Goal: Information Seeking & Learning: Learn about a topic

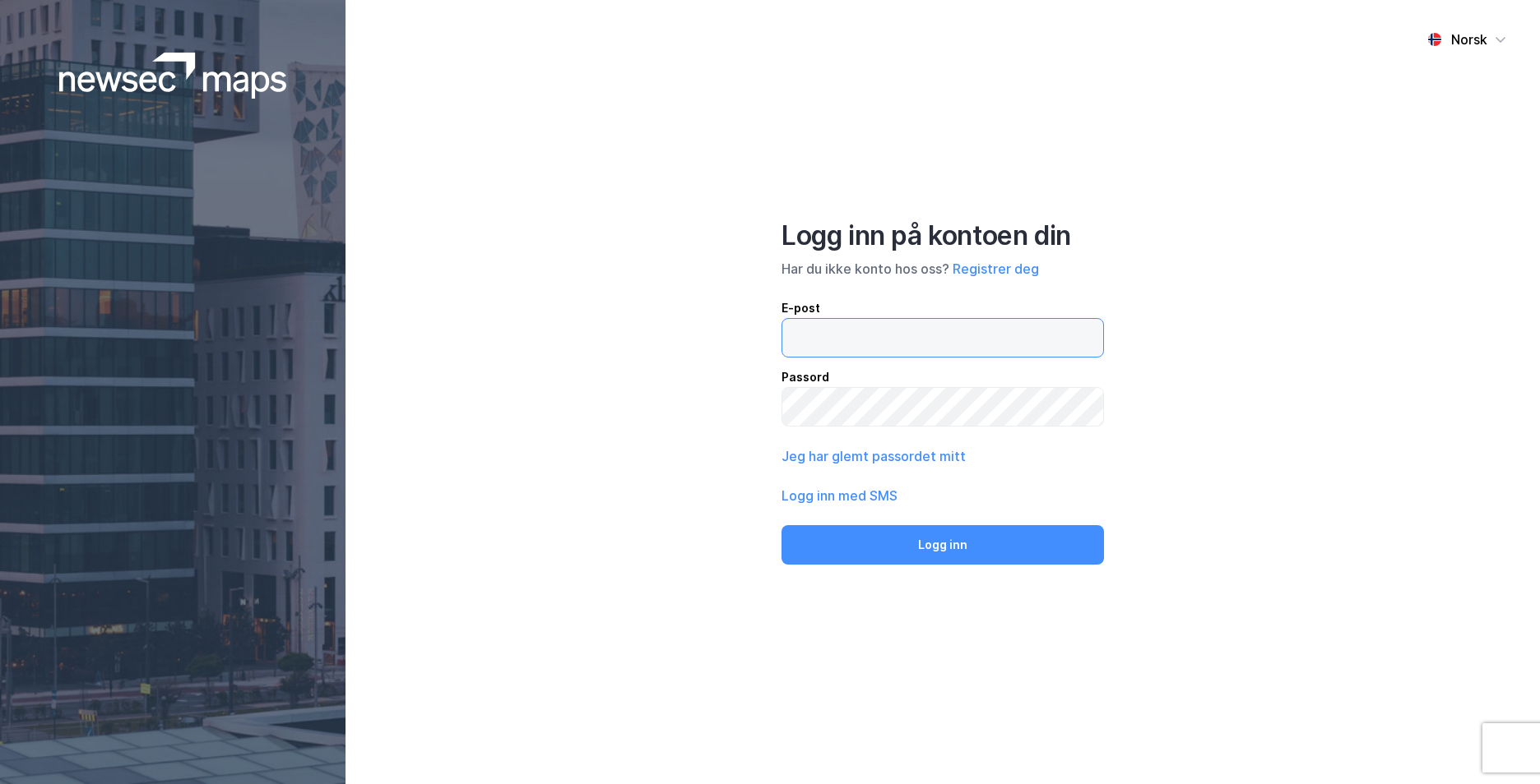
click at [947, 346] on input "email" at bounding box center [943, 338] width 321 height 38
click at [858, 357] on div "E-post Passord" at bounding box center [943, 362] width 323 height 128
click at [850, 342] on input "email" at bounding box center [943, 338] width 321 height 38
type input "[EMAIL_ADDRESS][PERSON_NAME][PERSON_NAME][DOMAIN_NAME]"
click at [781, 526] on button "Logg inn" at bounding box center [943, 545] width 323 height 39
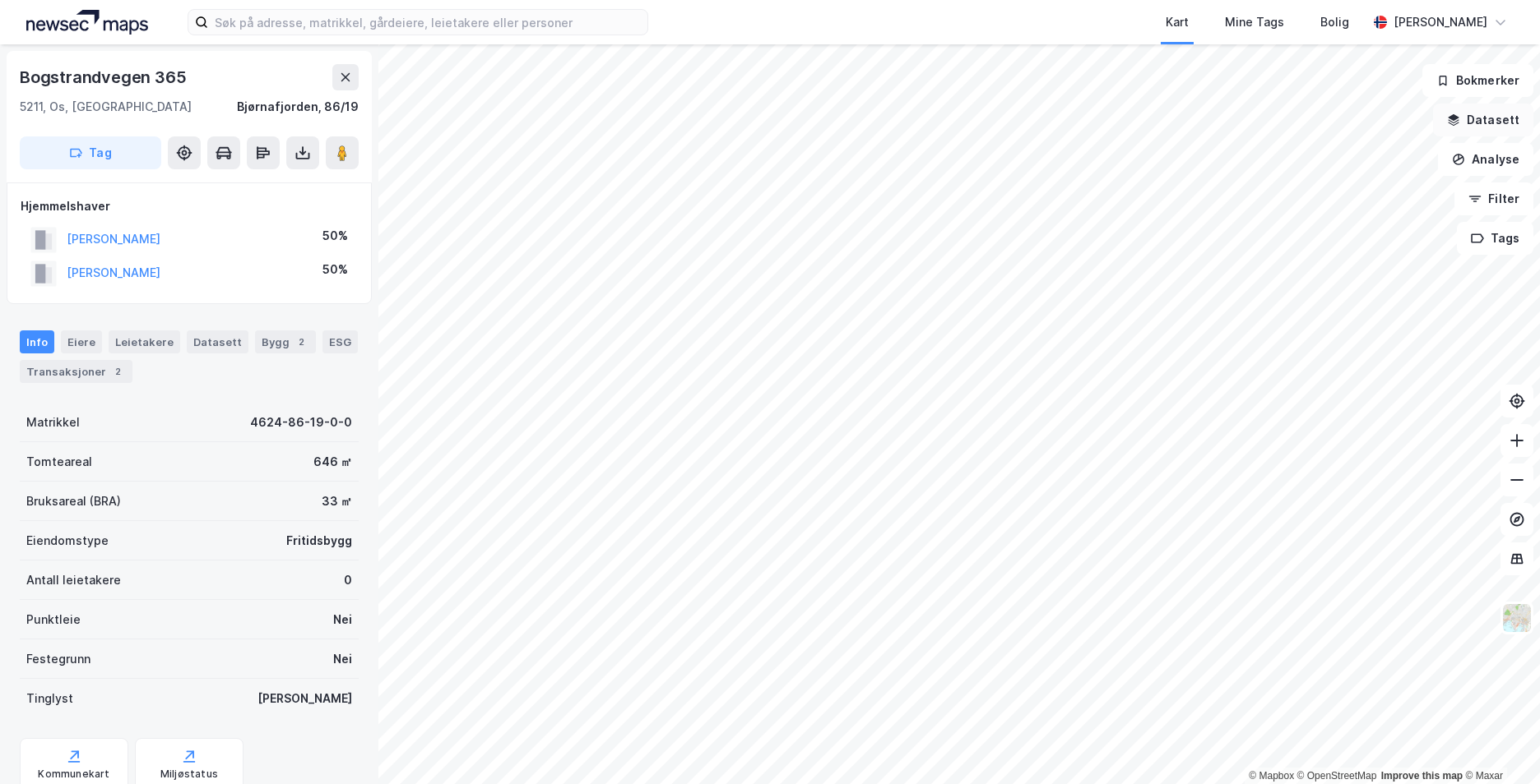
click at [1481, 122] on button "Datasett" at bounding box center [1483, 120] width 100 height 32
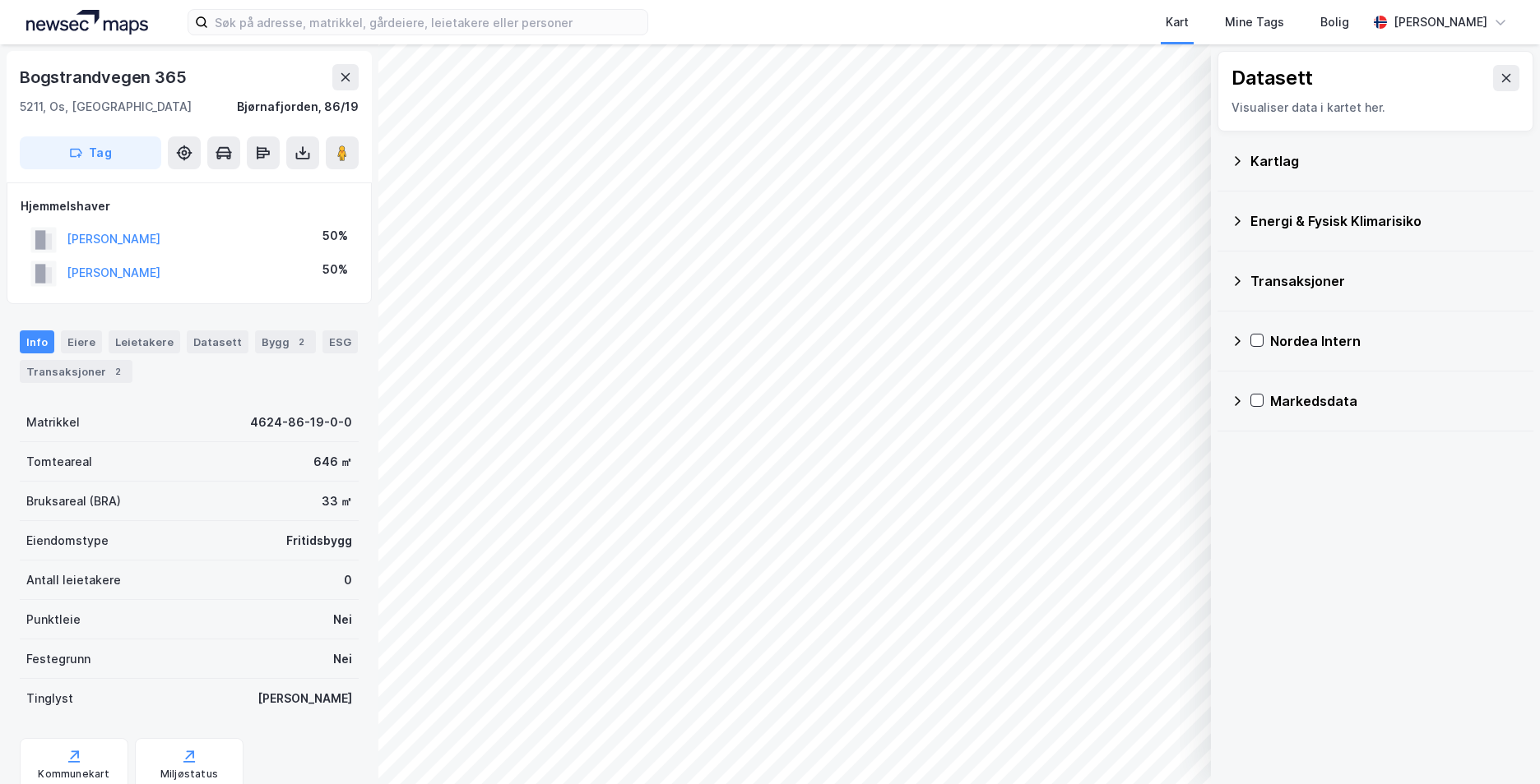
click at [1242, 162] on icon at bounding box center [1238, 161] width 13 height 13
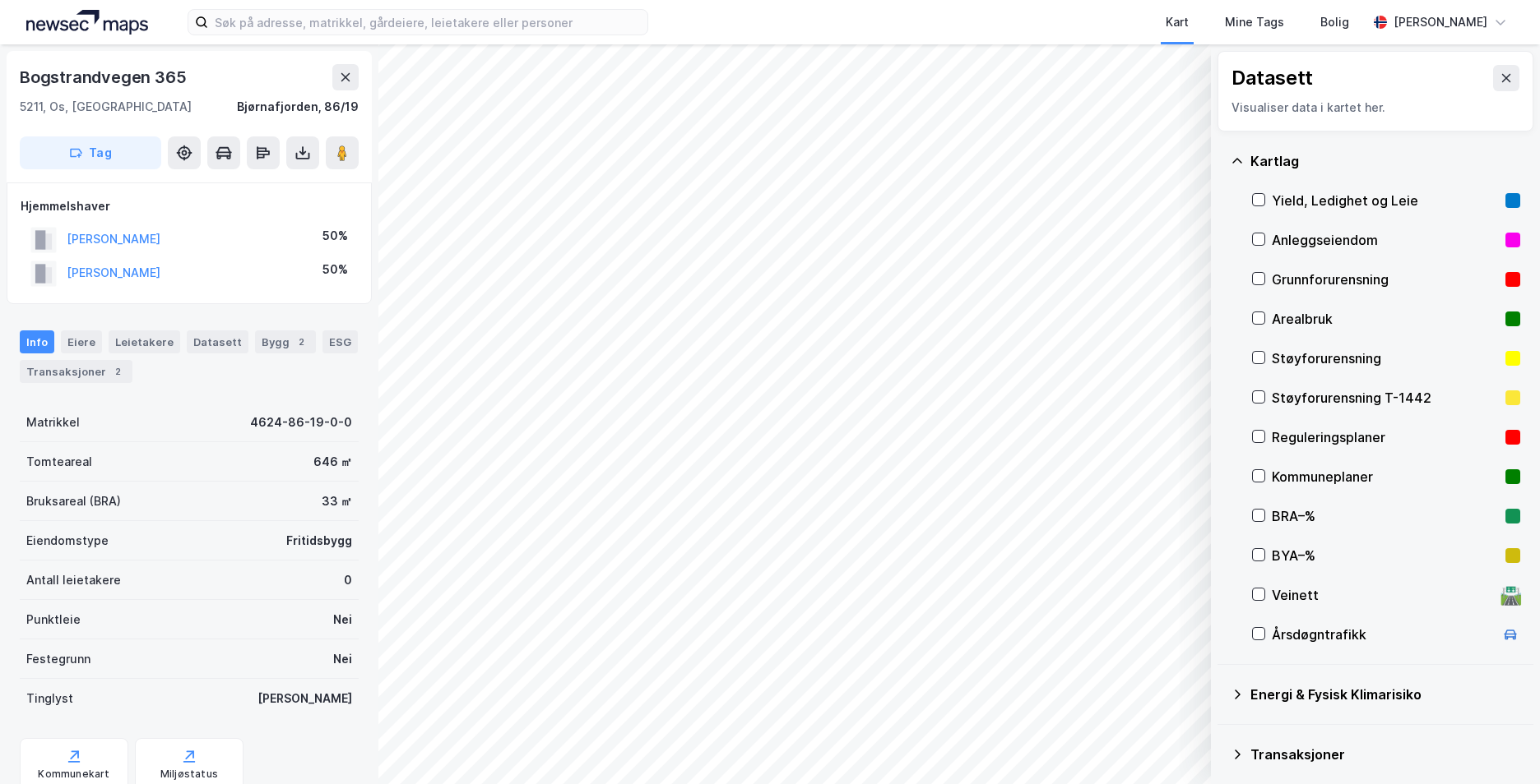
click at [1265, 278] on div "Grunnforurensning" at bounding box center [1385, 279] width 268 height 39
click at [1238, 159] on icon at bounding box center [1238, 161] width 13 height 13
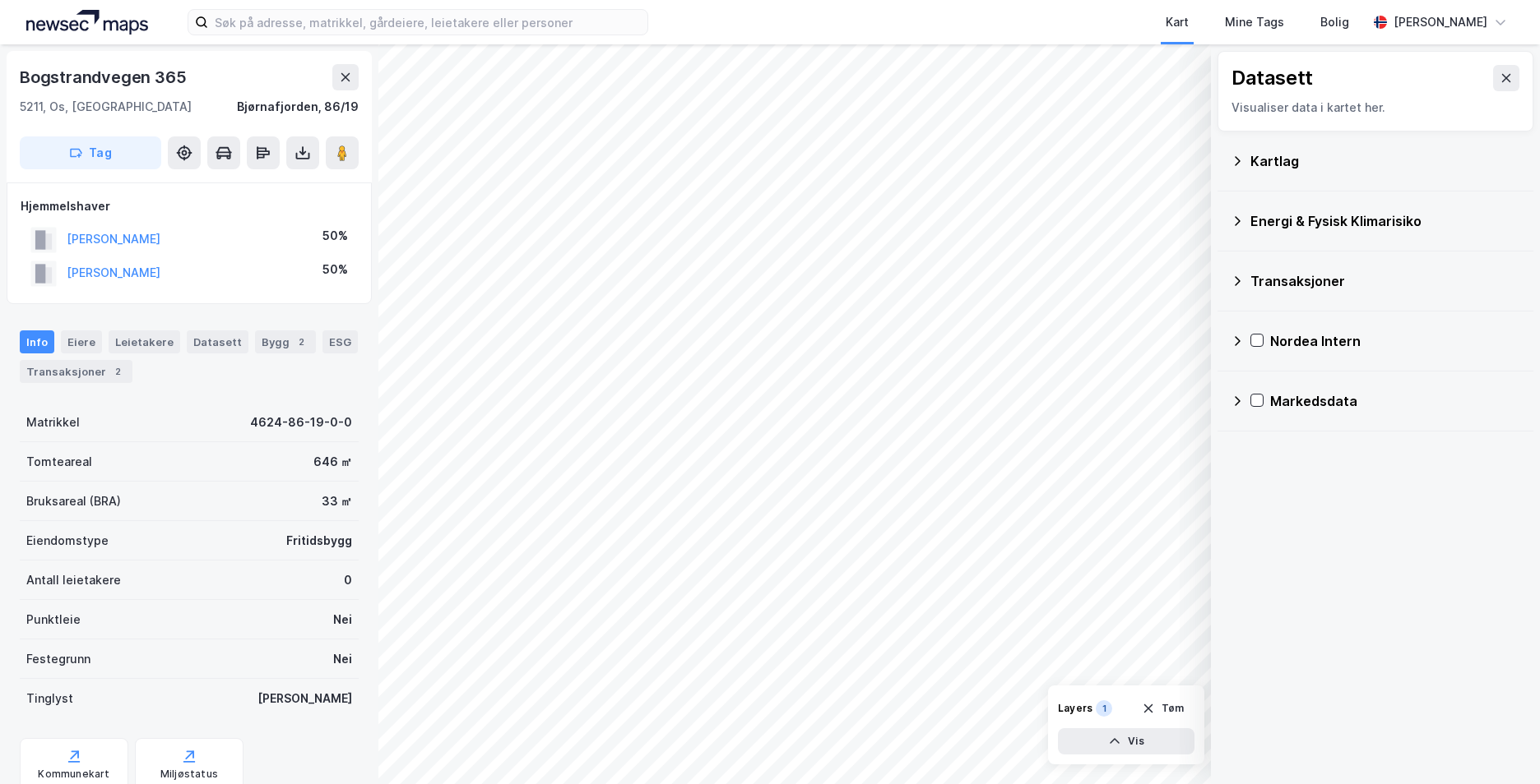
click at [1243, 221] on icon at bounding box center [1238, 221] width 13 height 13
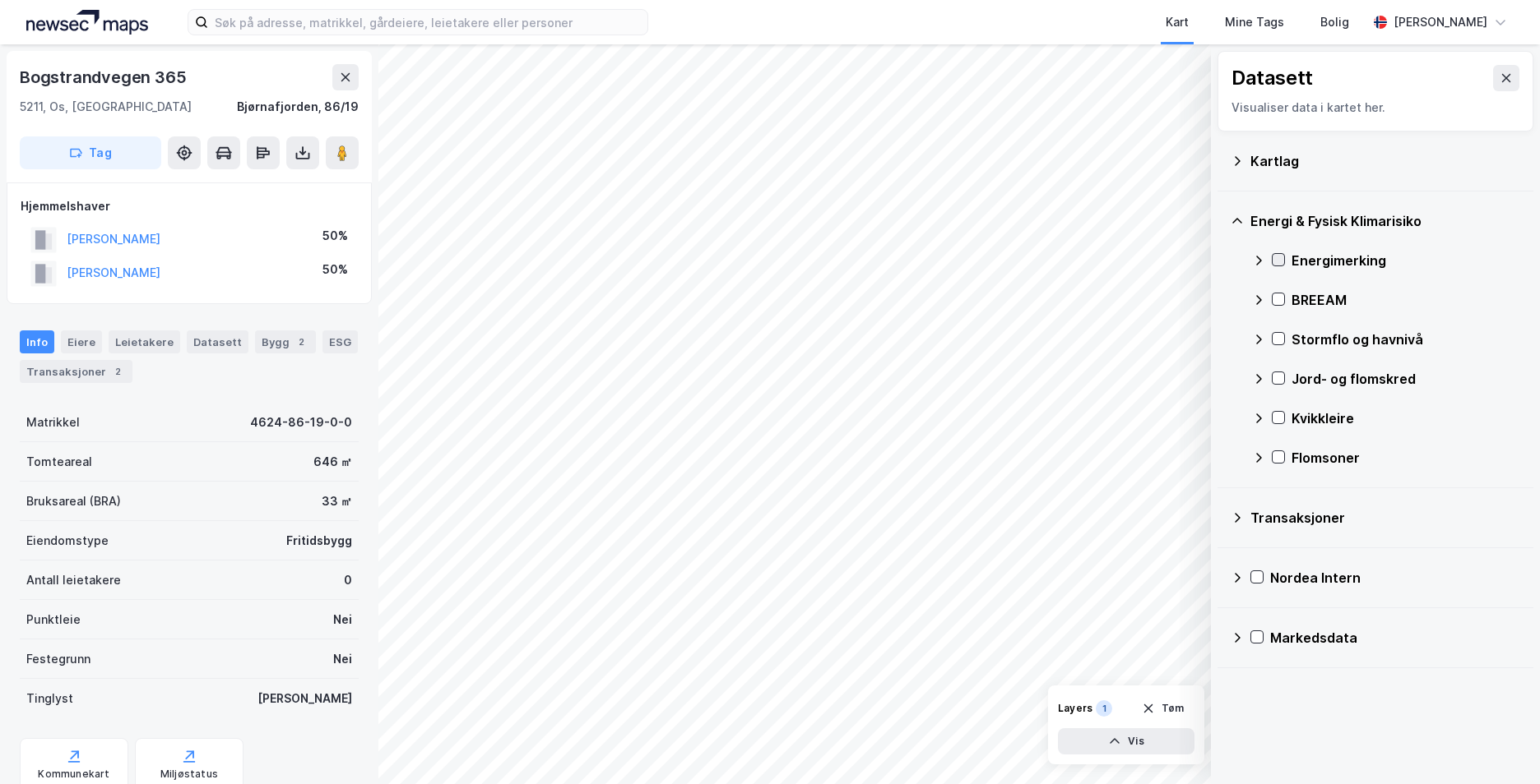
click at [1274, 258] on icon at bounding box center [1279, 259] width 11 height 11
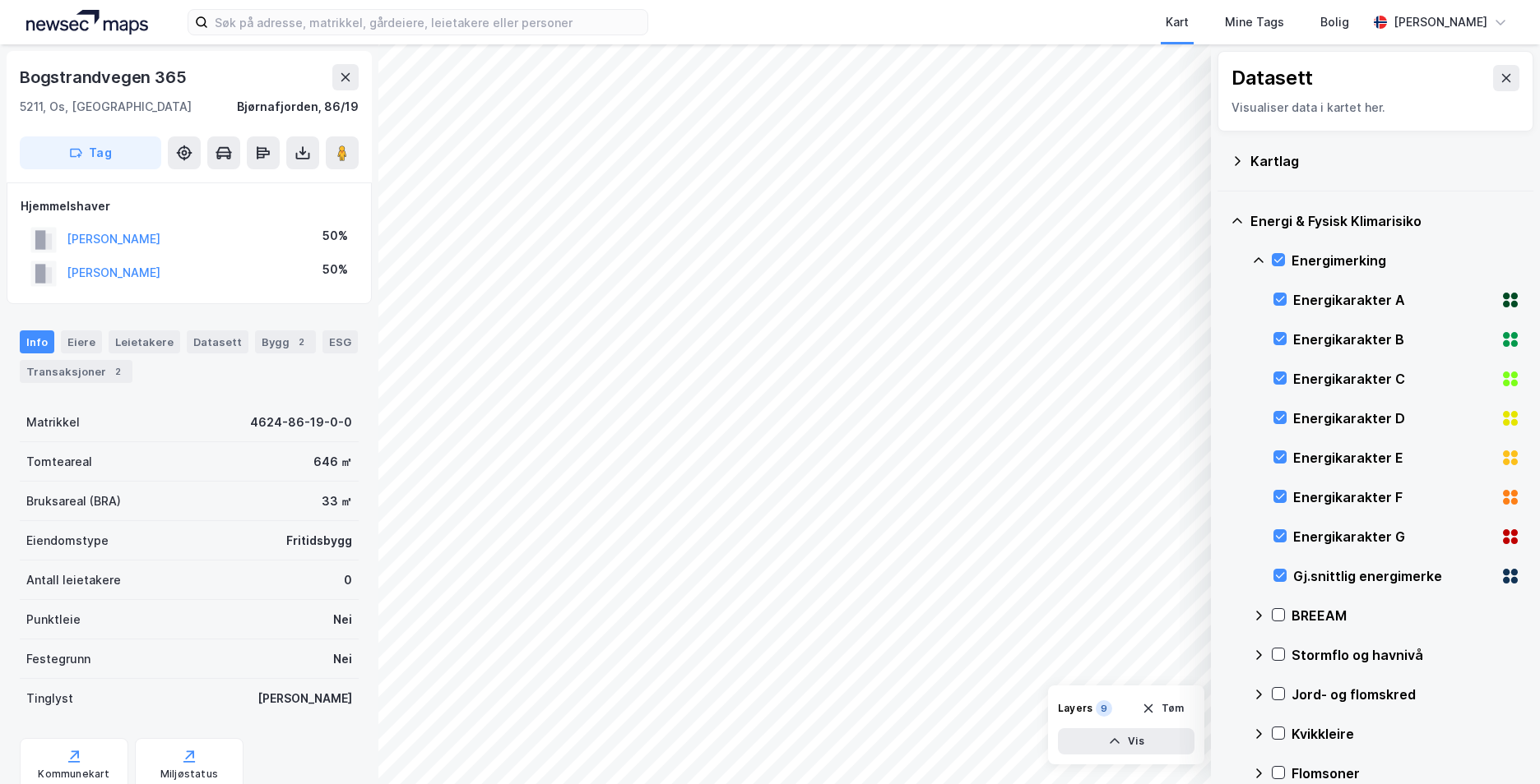
click at [1251, 256] on div "Energi & Fysisk Klimarisiko Energimerking Energikarakter A Energikarakter B Ene…" at bounding box center [1375, 498] width 316 height 612
click at [1258, 255] on icon at bounding box center [1259, 260] width 13 height 13
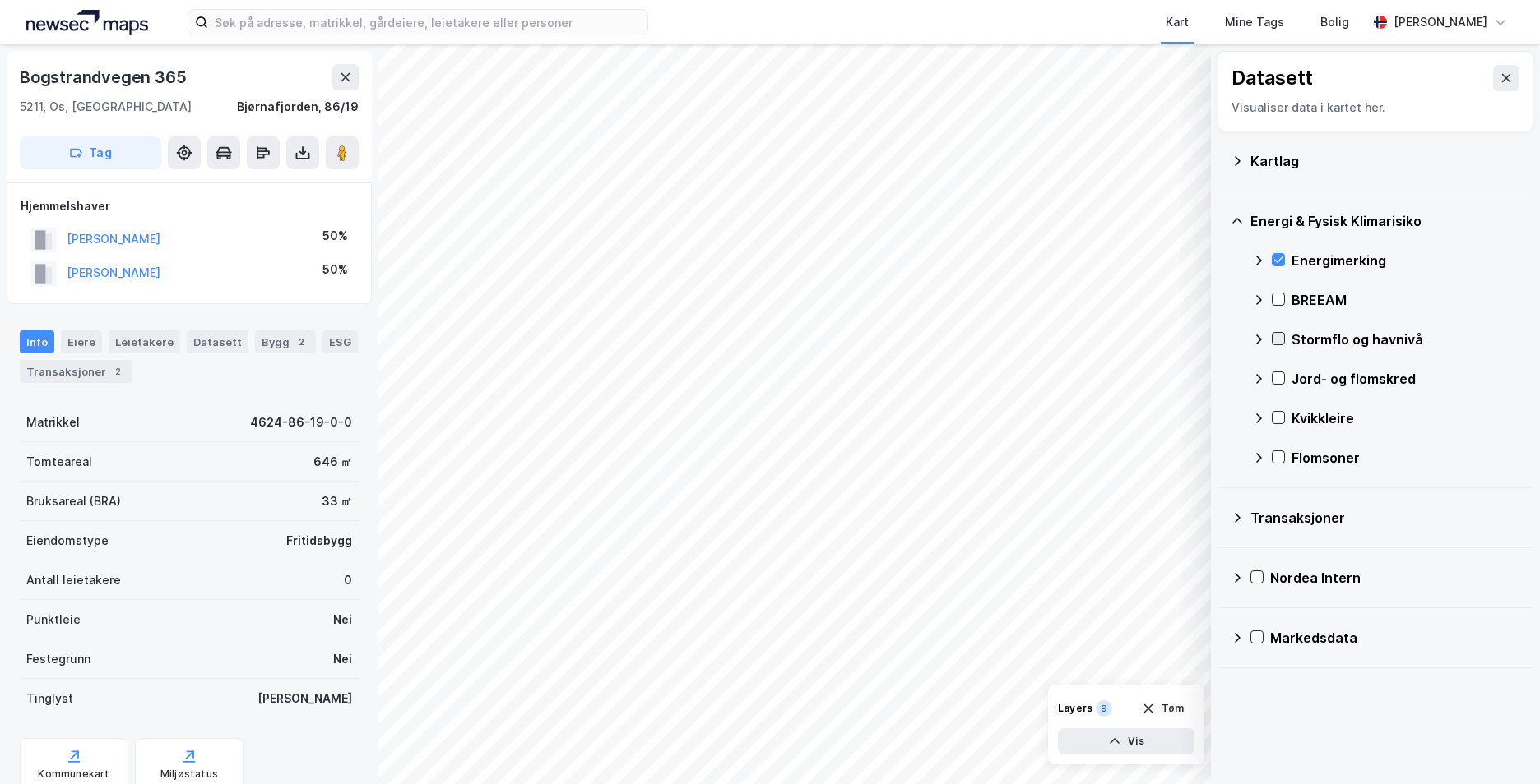
click at [1282, 338] on icon at bounding box center [1279, 339] width 11 height 11
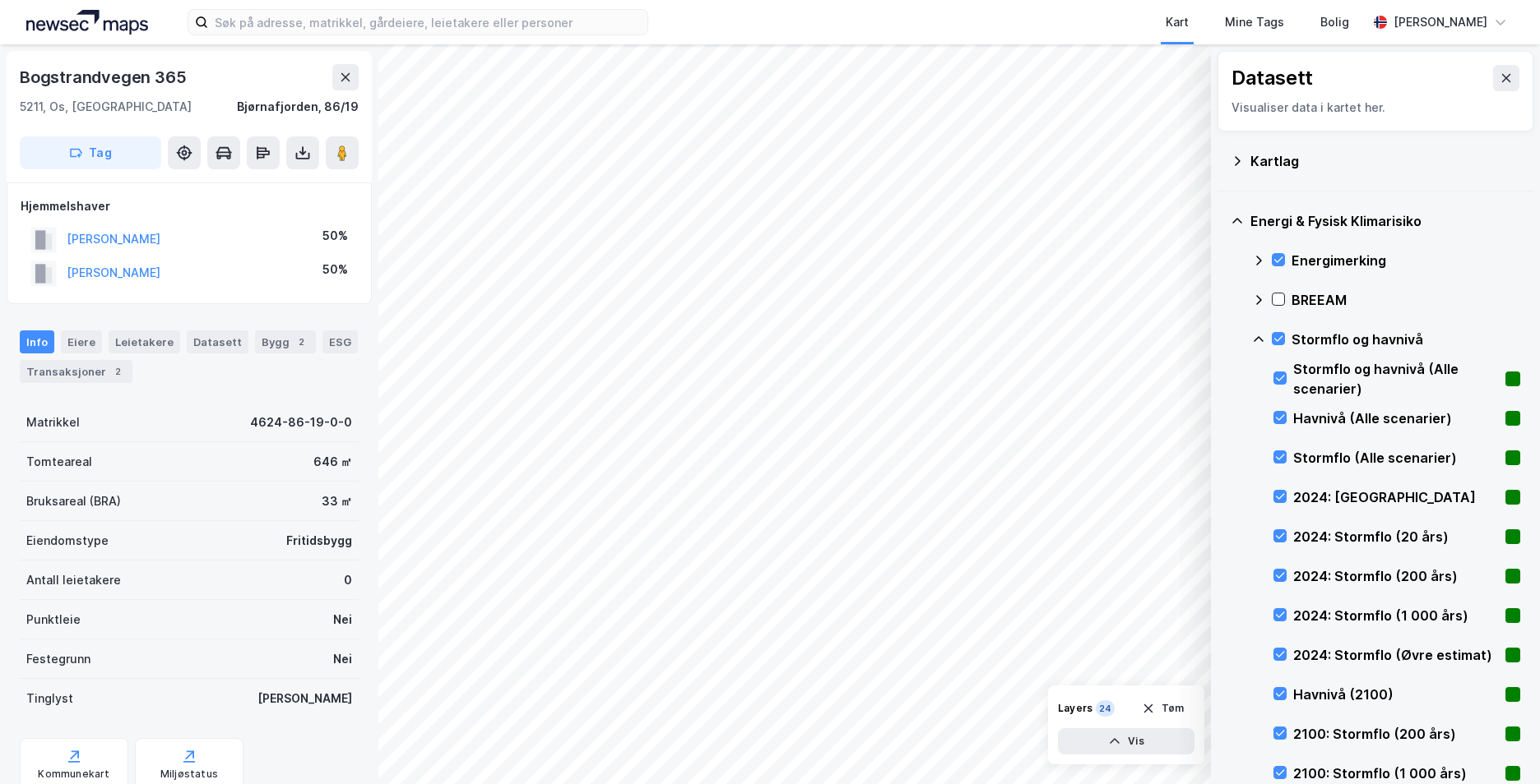
click at [1251, 340] on div "Energi & Fysisk Klimarisiko Energimerking BREEAM Stormflo og havnivå Stormflo o…" at bounding box center [1375, 636] width 316 height 889
click at [1261, 338] on icon at bounding box center [1259, 340] width 13 height 13
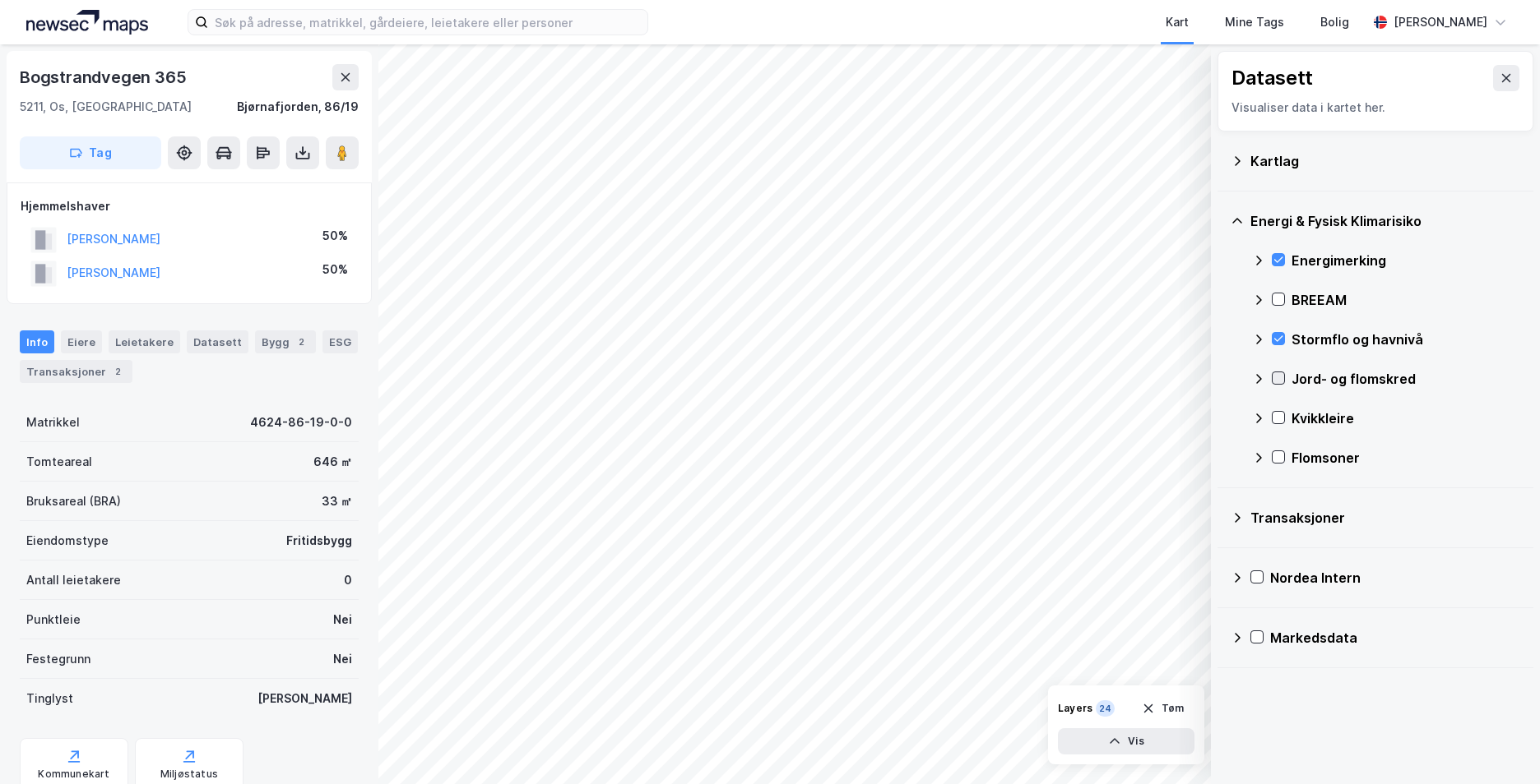
click at [1274, 380] on icon at bounding box center [1279, 379] width 11 height 11
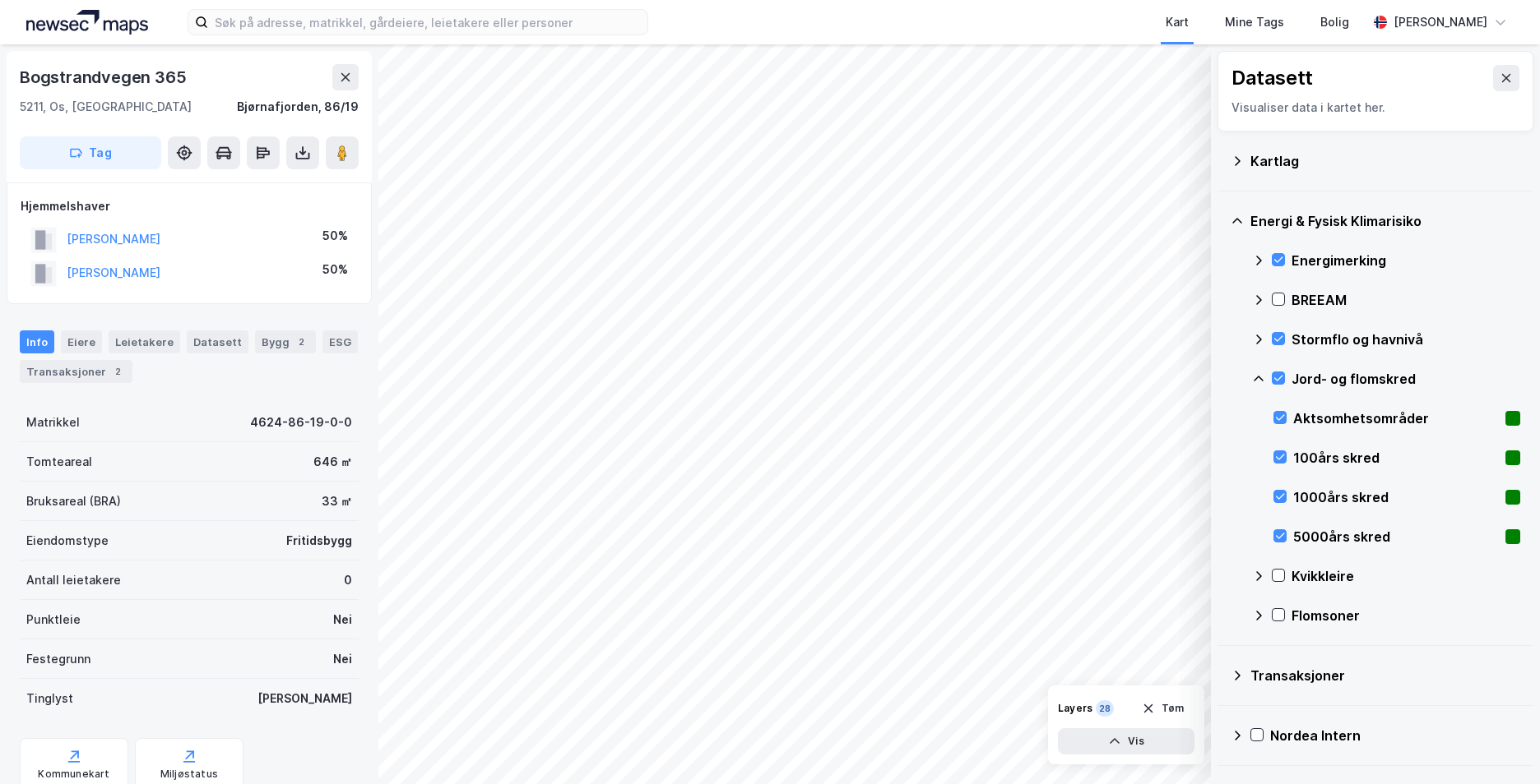
click at [1255, 378] on icon at bounding box center [1259, 380] width 13 height 13
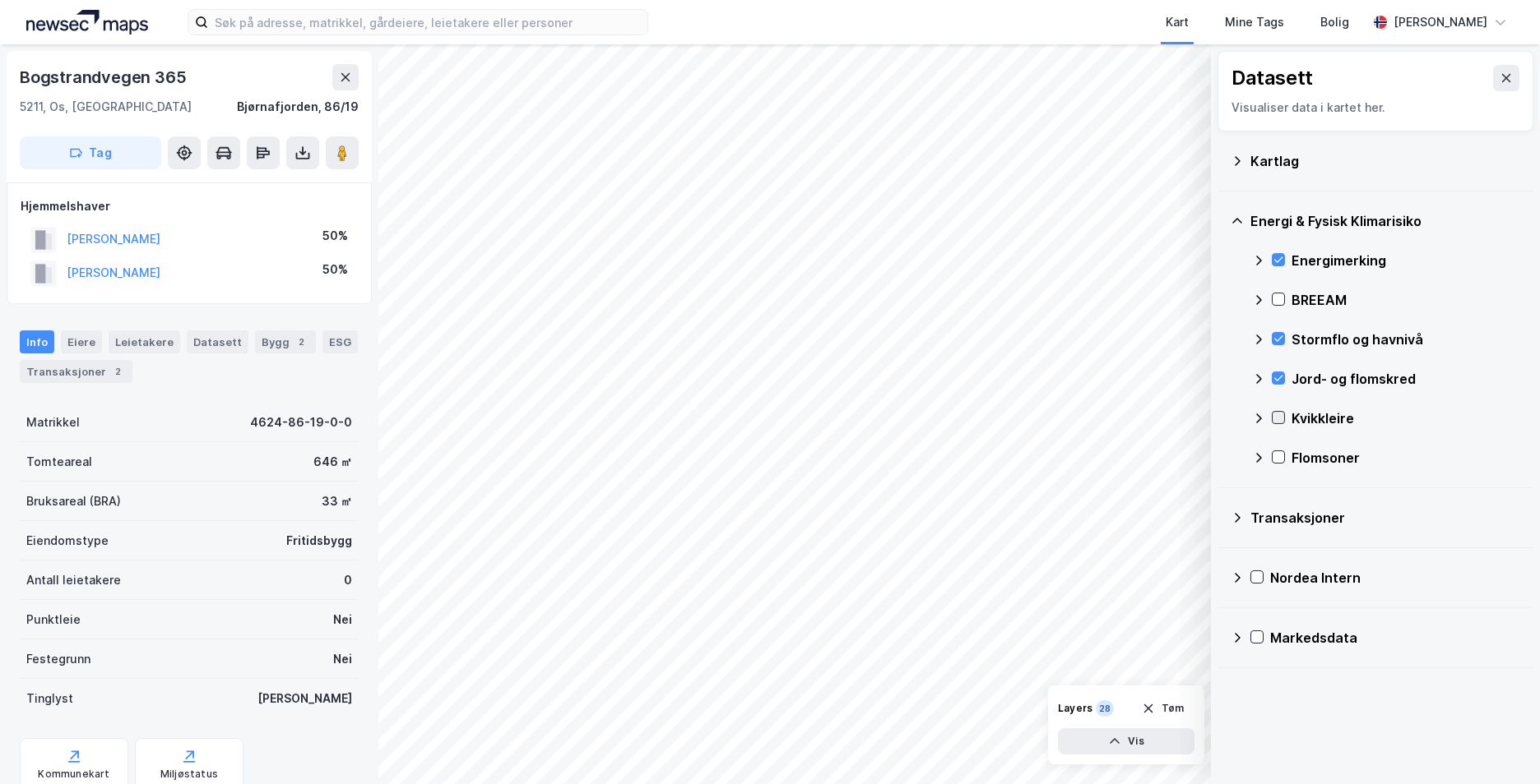
click at [1272, 420] on div at bounding box center [1279, 418] width 13 height 13
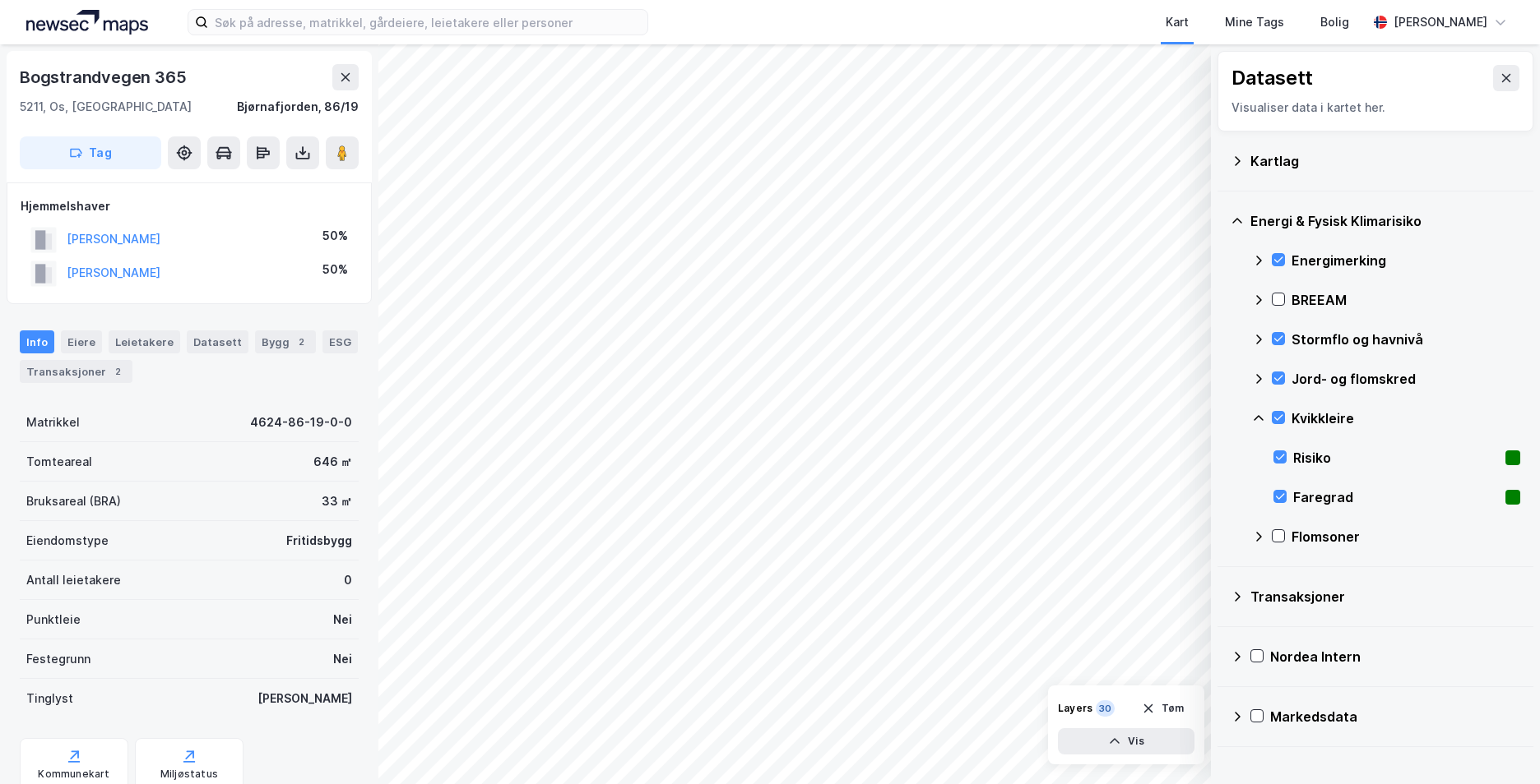
click at [1254, 418] on icon at bounding box center [1259, 419] width 13 height 13
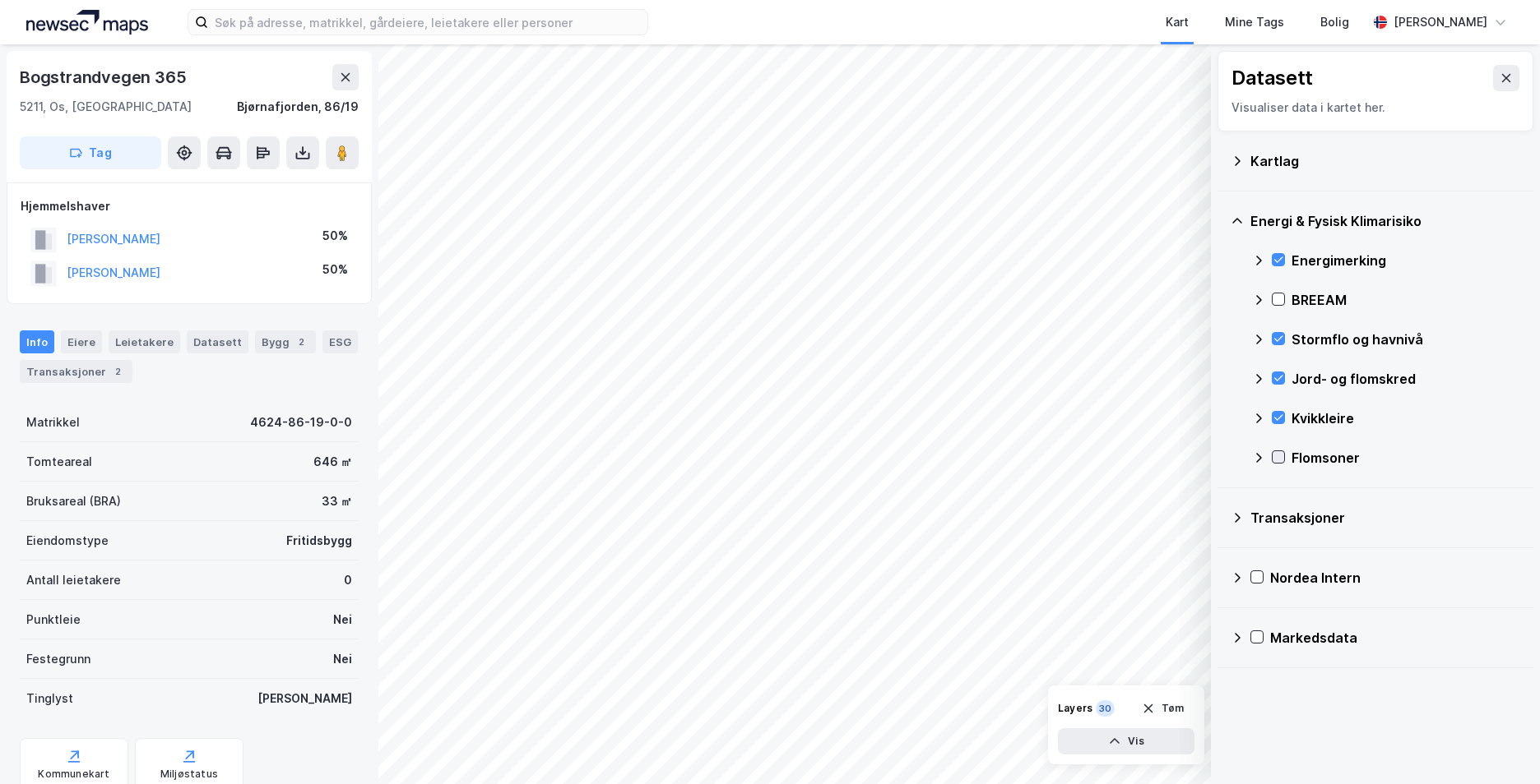
click at [1274, 456] on icon at bounding box center [1279, 457] width 11 height 11
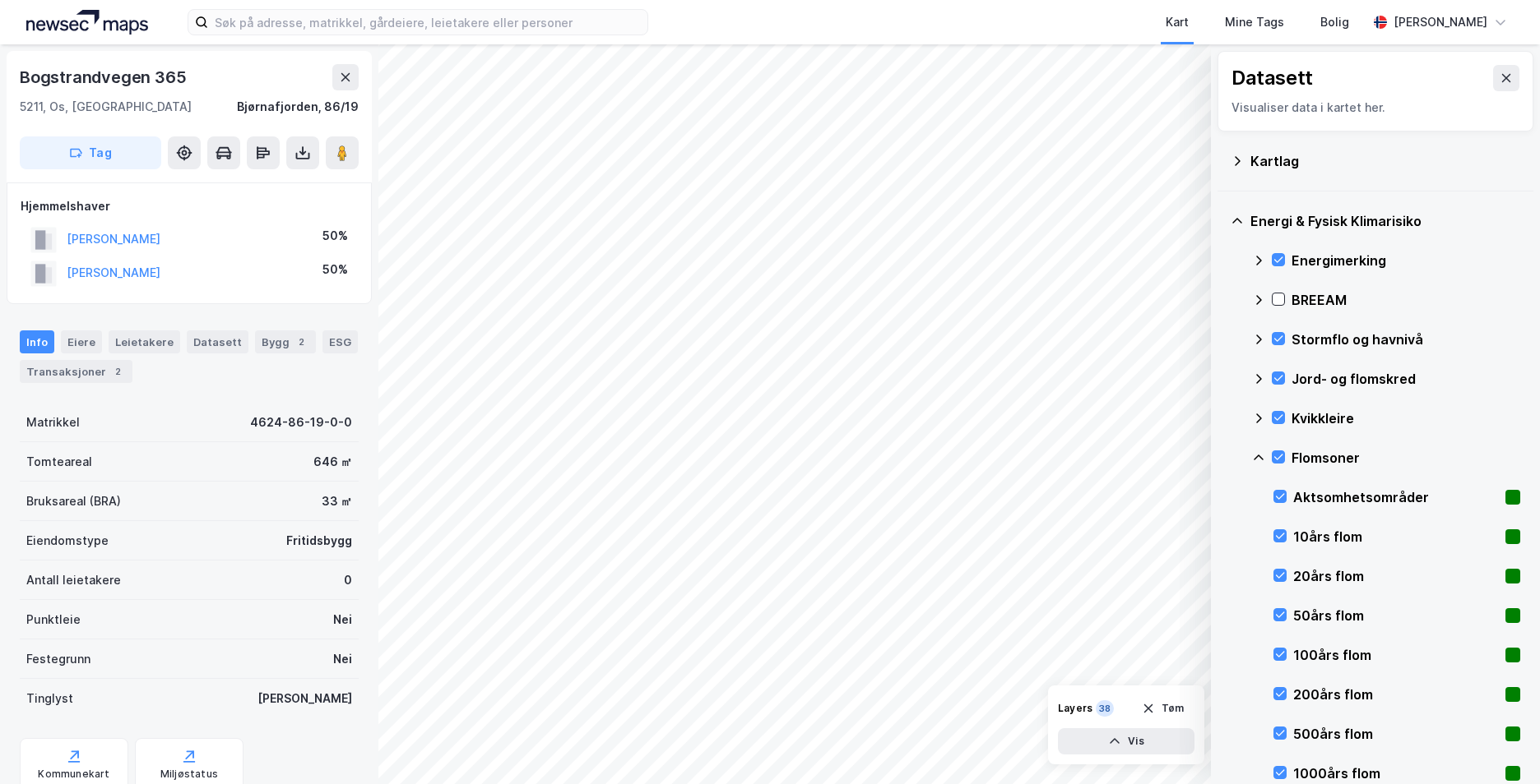
click at [1254, 457] on icon at bounding box center [1259, 458] width 13 height 13
